Goal: Task Accomplishment & Management: Use online tool/utility

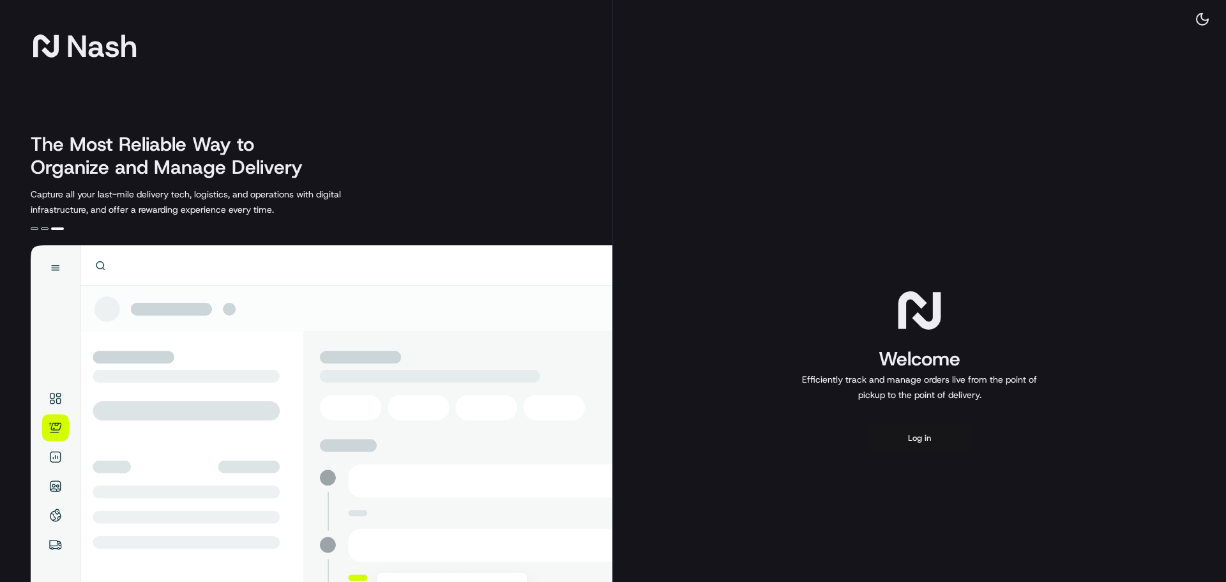
click at [926, 444] on button "Log in" at bounding box center [919, 438] width 102 height 31
